Goal: Go to known website: Access a specific website the user already knows

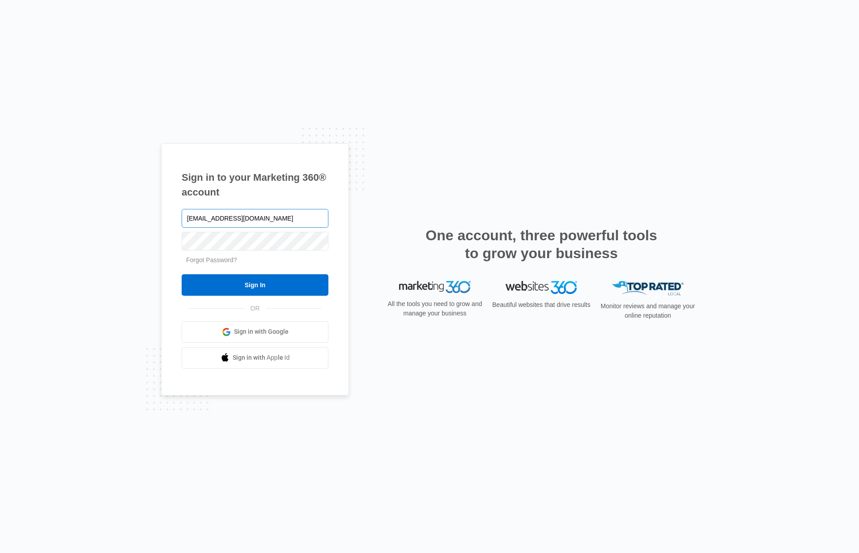
type input "[EMAIL_ADDRESS][DOMAIN_NAME]"
click at [160, 243] on div "Sign in to your Marketing 360® account jb@madwire.com Forgot Password? Sign In …" at bounding box center [429, 276] width 859 height 553
click at [182, 274] on input "Sign In" at bounding box center [255, 284] width 147 height 21
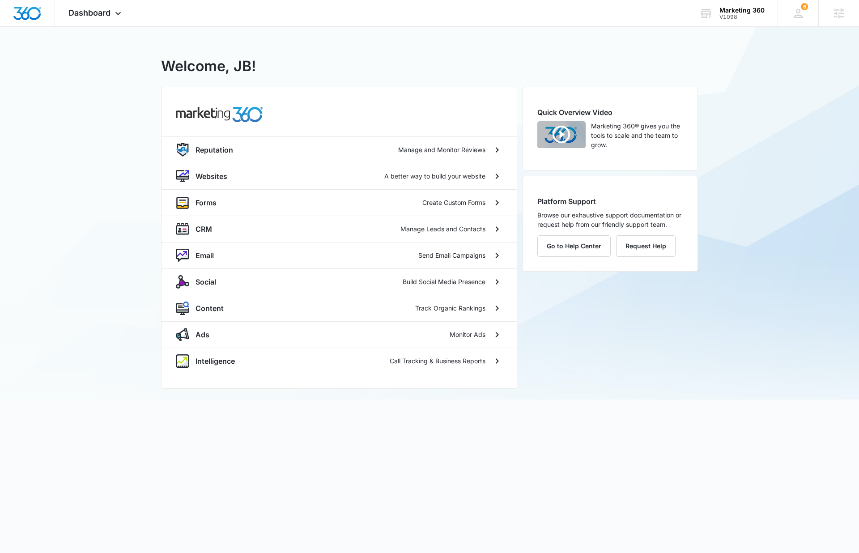
click at [127, 226] on div "V1098 - Marketing 360 Welcome, JB! Reputation Manage and Monitor Reviews Websit…" at bounding box center [429, 213] width 859 height 373
click at [739, 17] on div "V1098" at bounding box center [742, 17] width 45 height 6
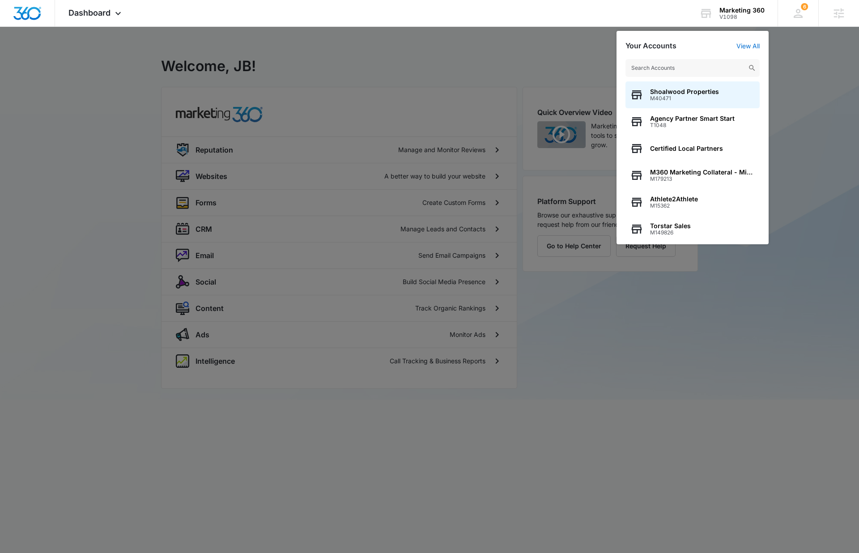
click at [70, 114] on div at bounding box center [429, 276] width 859 height 553
